Goal: Task Accomplishment & Management: Use online tool/utility

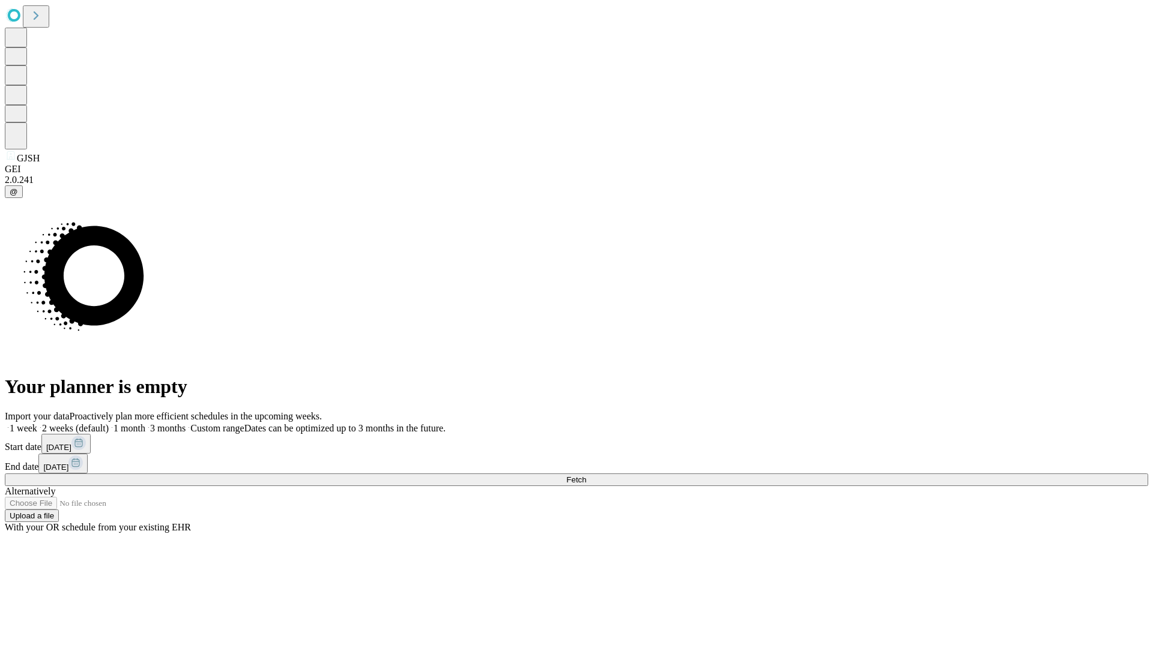
click at [586, 475] on span "Fetch" at bounding box center [576, 479] width 20 height 9
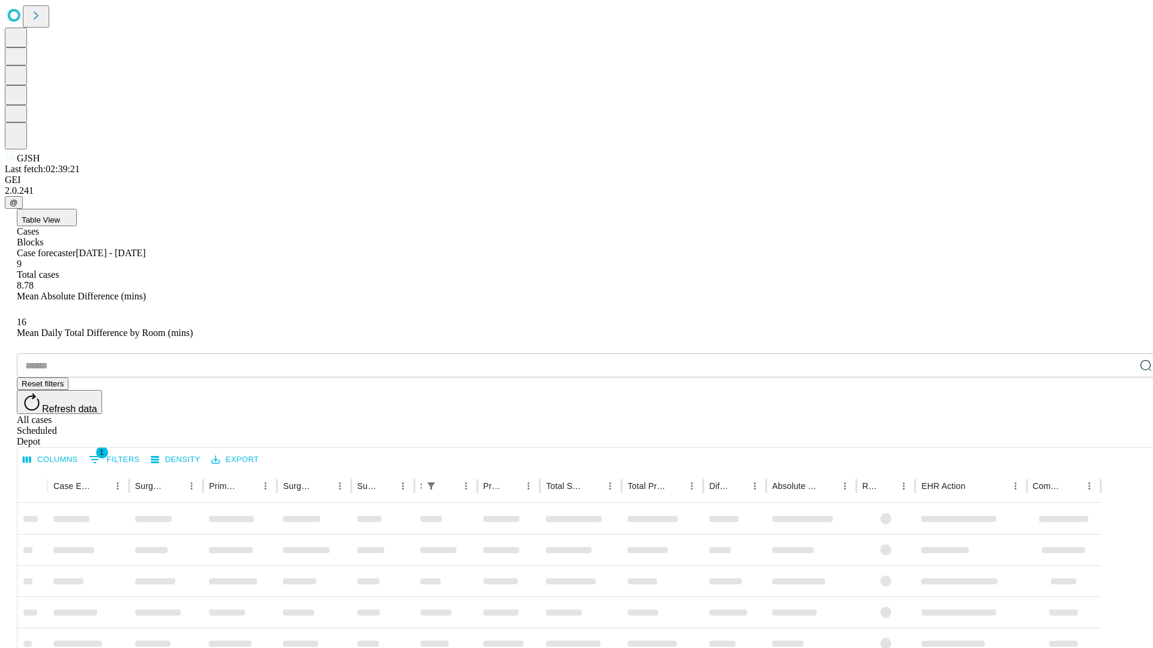
click at [1121, 436] on div "Depot" at bounding box center [588, 441] width 1143 height 11
